Goal: Information Seeking & Learning: Learn about a topic

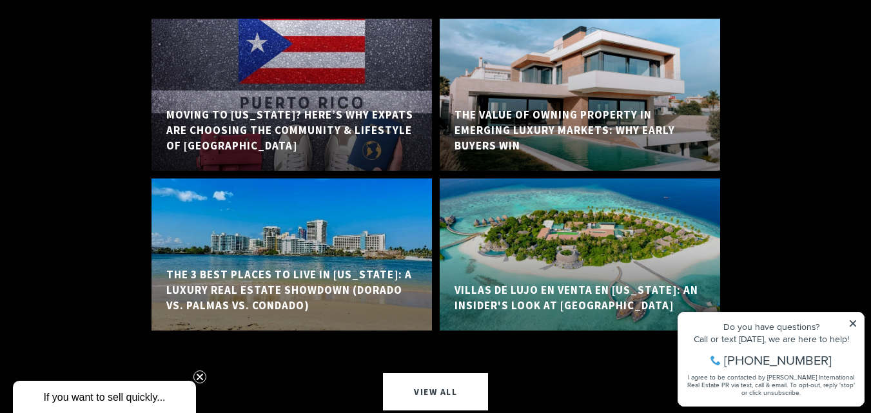
scroll to position [9228, 0]
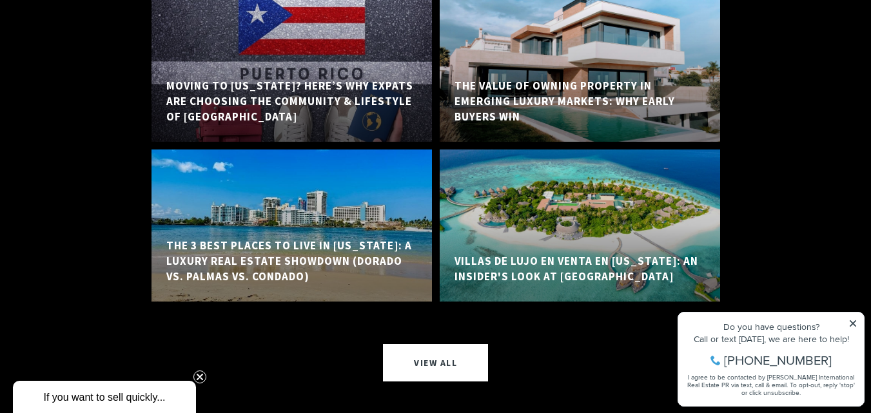
click at [562, 174] on div at bounding box center [579, 225] width 280 height 152
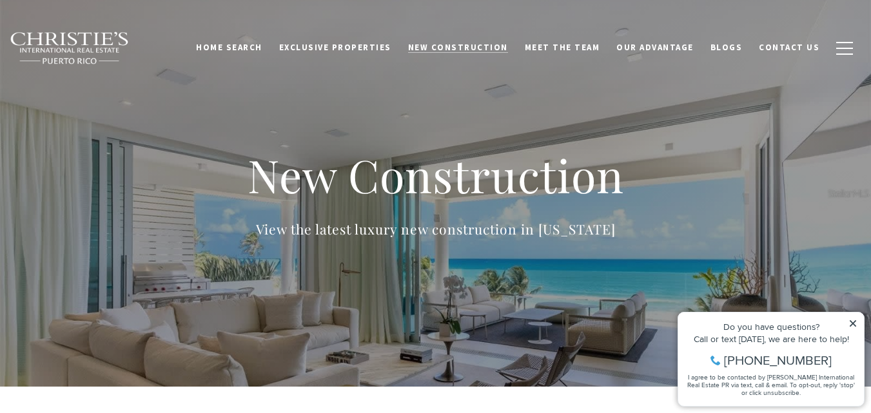
click at [474, 45] on span "New Construction" at bounding box center [458, 47] width 100 height 11
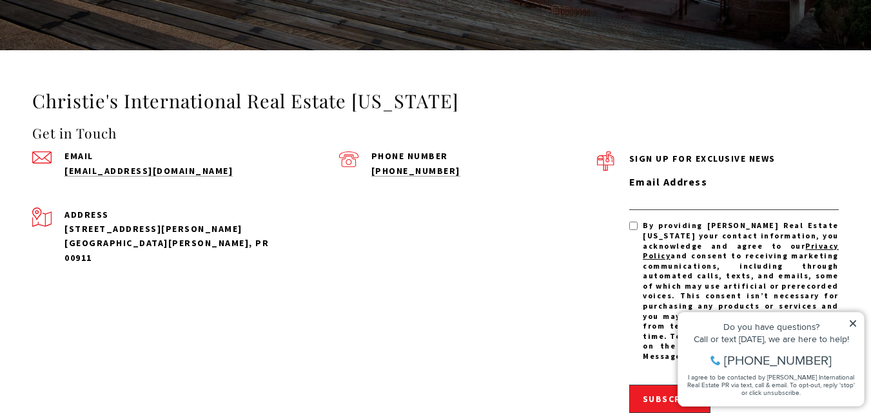
scroll to position [2990, 0]
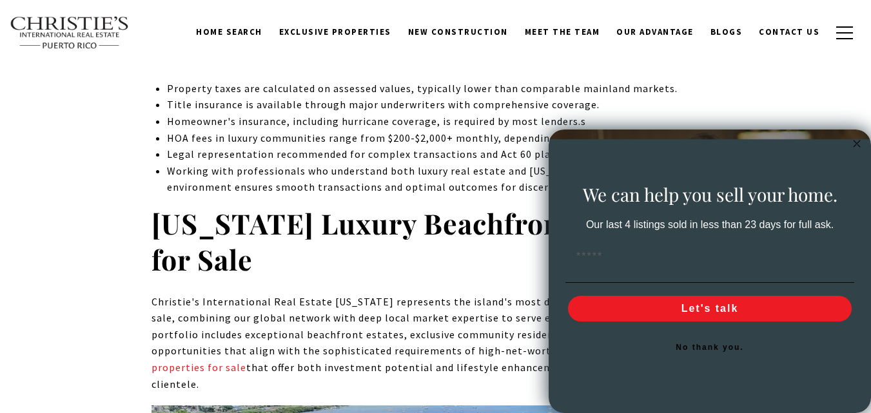
scroll to position [5722, 0]
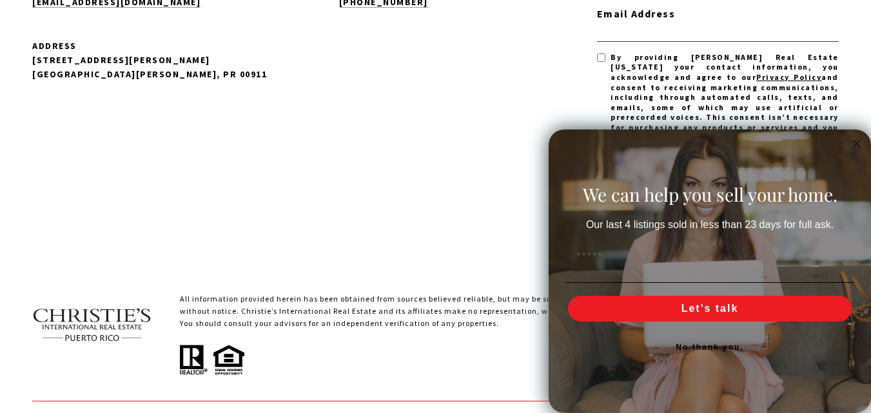
scroll to position [9960, 0]
